Goal: Information Seeking & Learning: Find specific page/section

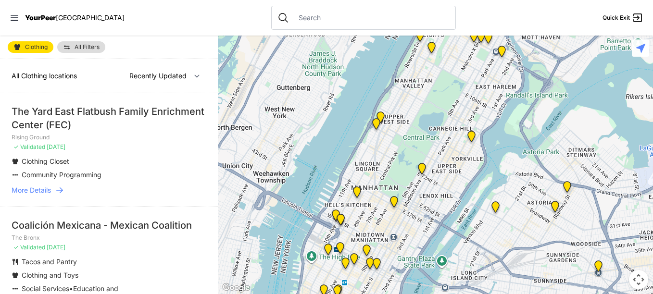
drag, startPoint x: 429, startPoint y: 166, endPoint x: 395, endPoint y: 80, distance: 92.9
click at [395, 80] on div at bounding box center [435, 165] width 435 height 259
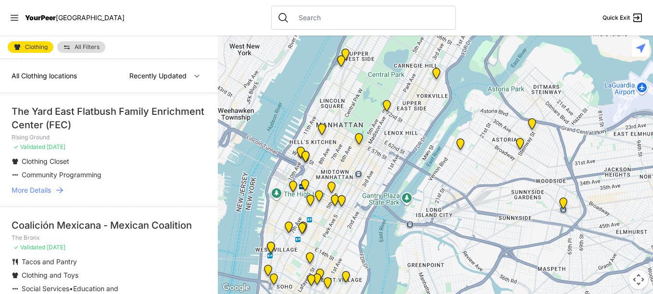
click at [519, 143] on img at bounding box center [520, 145] width 20 height 23
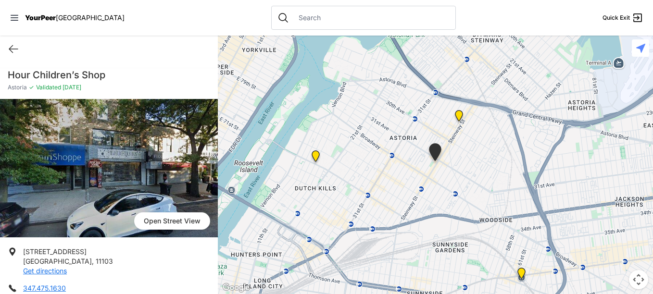
select select "recentlyUpdated"
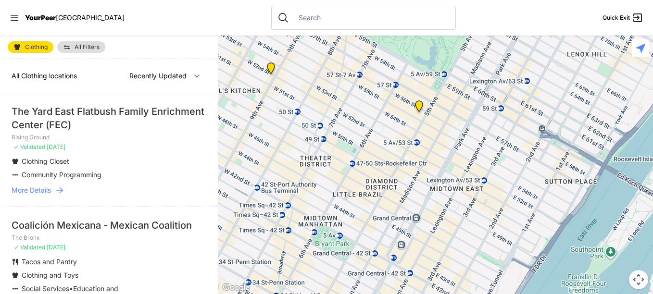
click at [419, 108] on img at bounding box center [419, 108] width 20 height 23
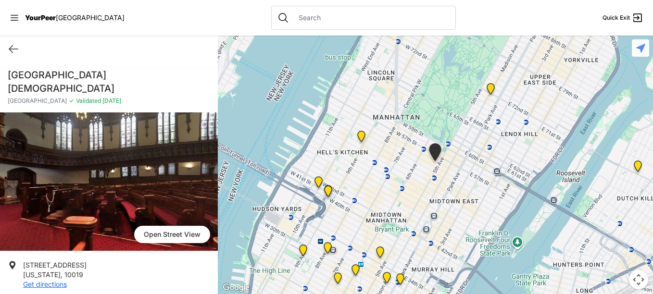
select select "recentlyUpdated"
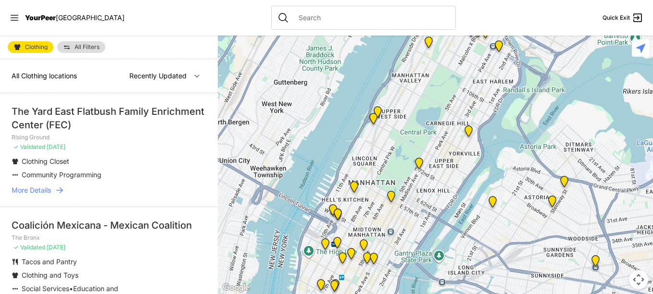
drag, startPoint x: 326, startPoint y: 161, endPoint x: 303, endPoint y: 111, distance: 54.5
click at [303, 111] on div at bounding box center [435, 165] width 435 height 259
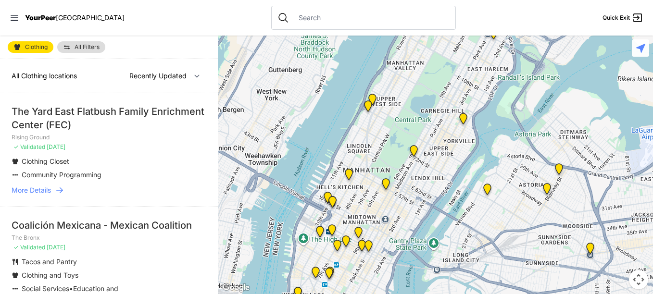
click at [490, 189] on img "Fancy Thrift Shop" at bounding box center [488, 191] width 20 height 23
